Goal: Navigation & Orientation: Find specific page/section

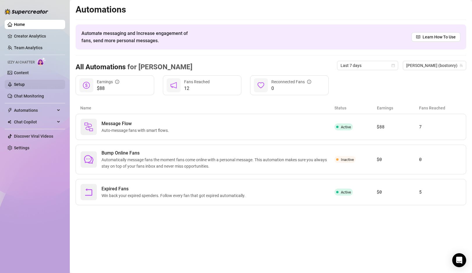
click at [19, 86] on link "Setup" at bounding box center [19, 84] width 11 height 5
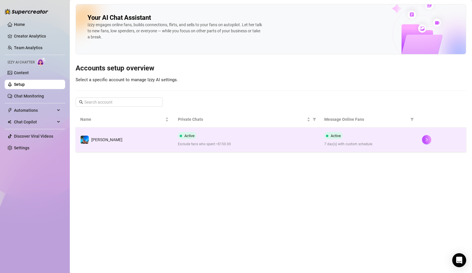
click at [164, 140] on td "[PERSON_NAME]" at bounding box center [125, 139] width 98 height 24
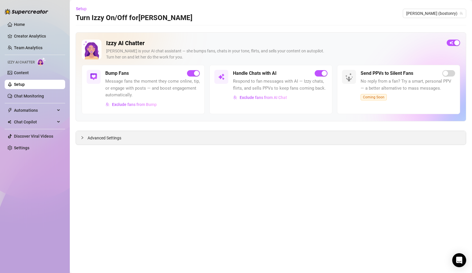
click at [104, 140] on span "Advanced Settings" at bounding box center [105, 138] width 34 height 6
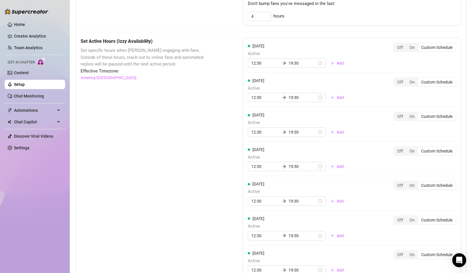
scroll to position [368, 0]
click at [289, 133] on input "19:30" at bounding box center [303, 133] width 29 height 6
click at [273, 179] on div "23" at bounding box center [272, 181] width 14 height 8
type input "23:30"
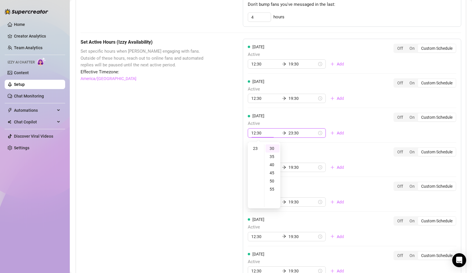
scroll to position [98, 0]
click at [356, 132] on div "[DATE] Active 12:30 23:30 Add Off On Custom Schedule" at bounding box center [352, 125] width 209 height 25
click at [356, 132] on div "[DATE] Active 12:30 19:30 Add Off On Custom Schedule [DATE] Active 12:30 19:30 …" at bounding box center [352, 162] width 219 height 247
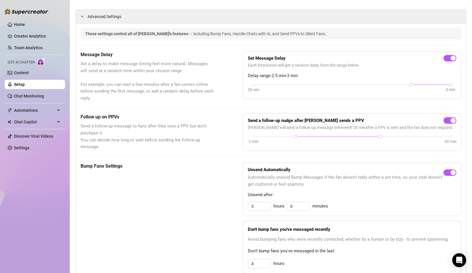
scroll to position [122, 0]
drag, startPoint x: 412, startPoint y: 84, endPoint x: 448, endPoint y: 88, distance: 35.7
click at [448, 85] on div "30 sec 3 min" at bounding box center [352, 84] width 197 height 2
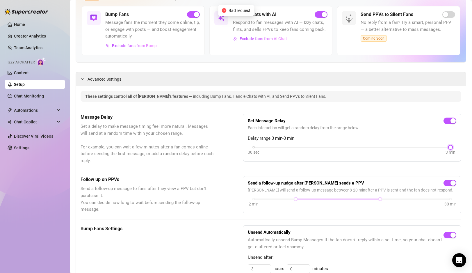
scroll to position [0, 0]
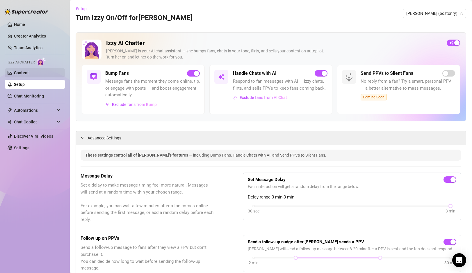
click at [29, 75] on link "Content" at bounding box center [21, 72] width 15 height 5
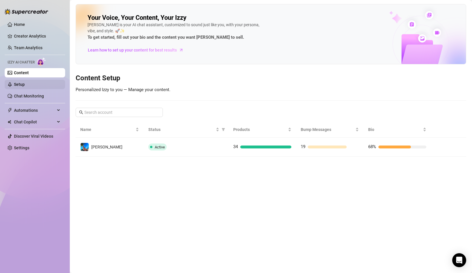
click at [25, 84] on link "Setup" at bounding box center [19, 84] width 11 height 5
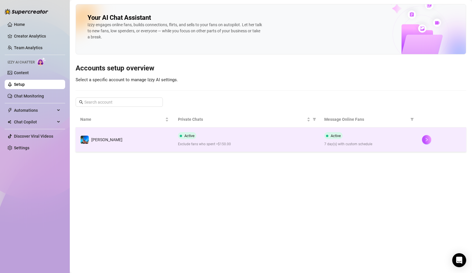
click at [150, 140] on td "[PERSON_NAME]" at bounding box center [125, 139] width 98 height 24
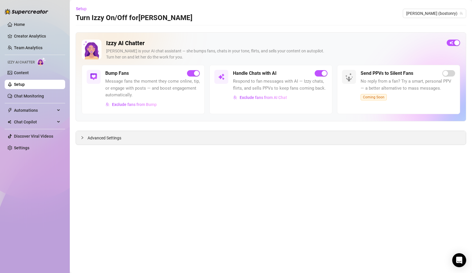
click at [98, 138] on span "Advanced Settings" at bounding box center [105, 138] width 34 height 6
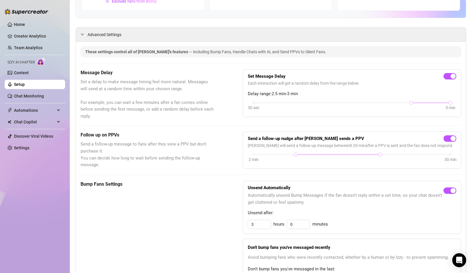
scroll to position [103, 0]
drag, startPoint x: 380, startPoint y: 155, endPoint x: 463, endPoint y: 163, distance: 83.0
drag, startPoint x: 298, startPoint y: 155, endPoint x: 380, endPoint y: 157, distance: 82.7
click at [380, 157] on div at bounding box center [380, 155] width 3 height 3
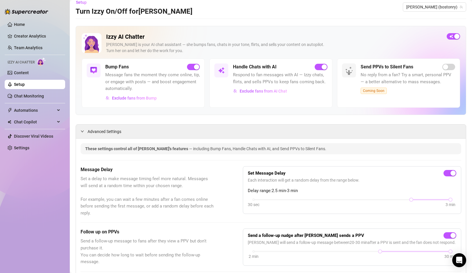
scroll to position [0, 0]
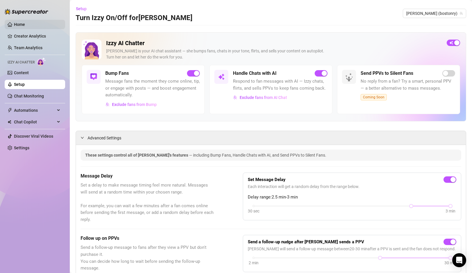
click at [25, 23] on link "Home" at bounding box center [19, 24] width 11 height 5
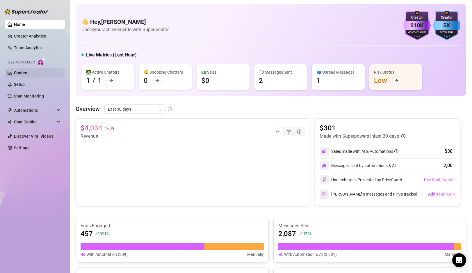
click at [24, 70] on link "Content" at bounding box center [21, 72] width 15 height 5
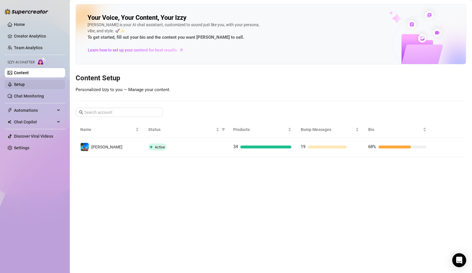
click at [21, 84] on link "Setup" at bounding box center [19, 84] width 11 height 5
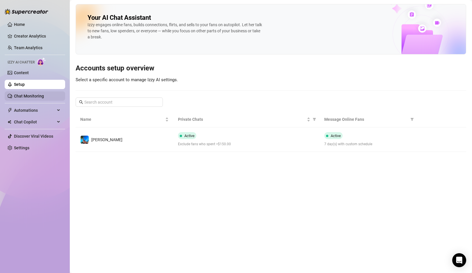
click at [23, 94] on link "Chat Monitoring" at bounding box center [29, 96] width 30 height 5
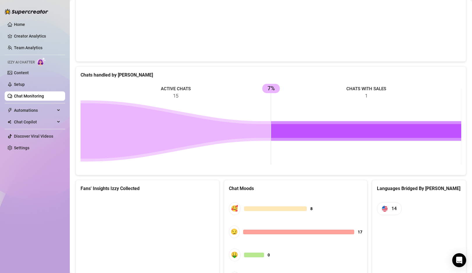
scroll to position [226, 0]
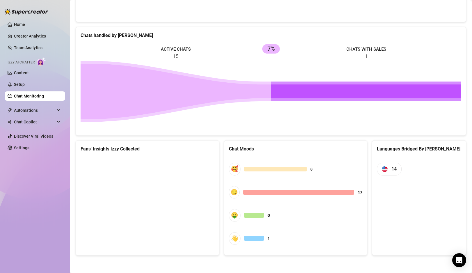
click at [162, 194] on canvas at bounding box center [148, 200] width 134 height 87
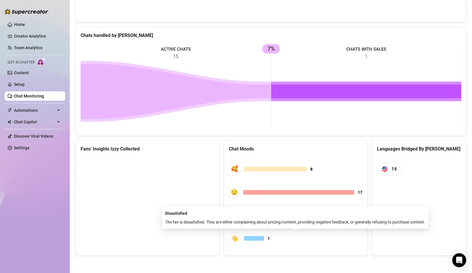
click at [229, 238] on div "👋" at bounding box center [235, 238] width 12 height 13
click at [237, 238] on div "👋" at bounding box center [235, 238] width 12 height 13
click at [264, 239] on div at bounding box center [254, 238] width 20 height 5
click at [233, 240] on div "👋" at bounding box center [235, 238] width 12 height 13
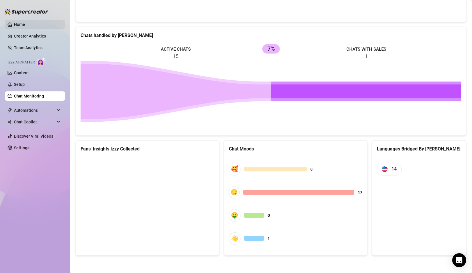
click at [25, 27] on link "Home" at bounding box center [19, 24] width 11 height 5
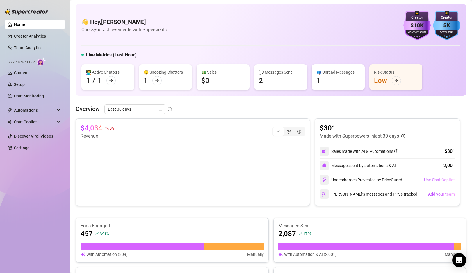
click at [432, 178] on span "Use Chat Copilot" at bounding box center [439, 180] width 31 height 5
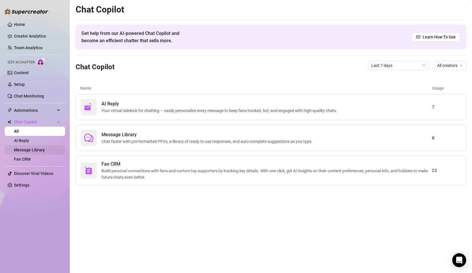
click at [45, 148] on link "Message Library" at bounding box center [29, 150] width 31 height 5
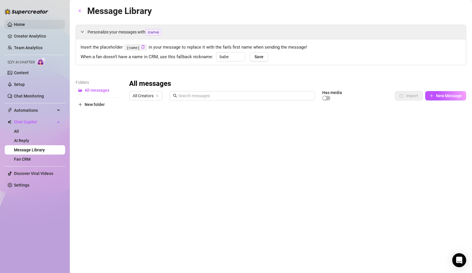
click at [17, 22] on link "Home" at bounding box center [19, 24] width 11 height 5
